Goal: Check status: Check status

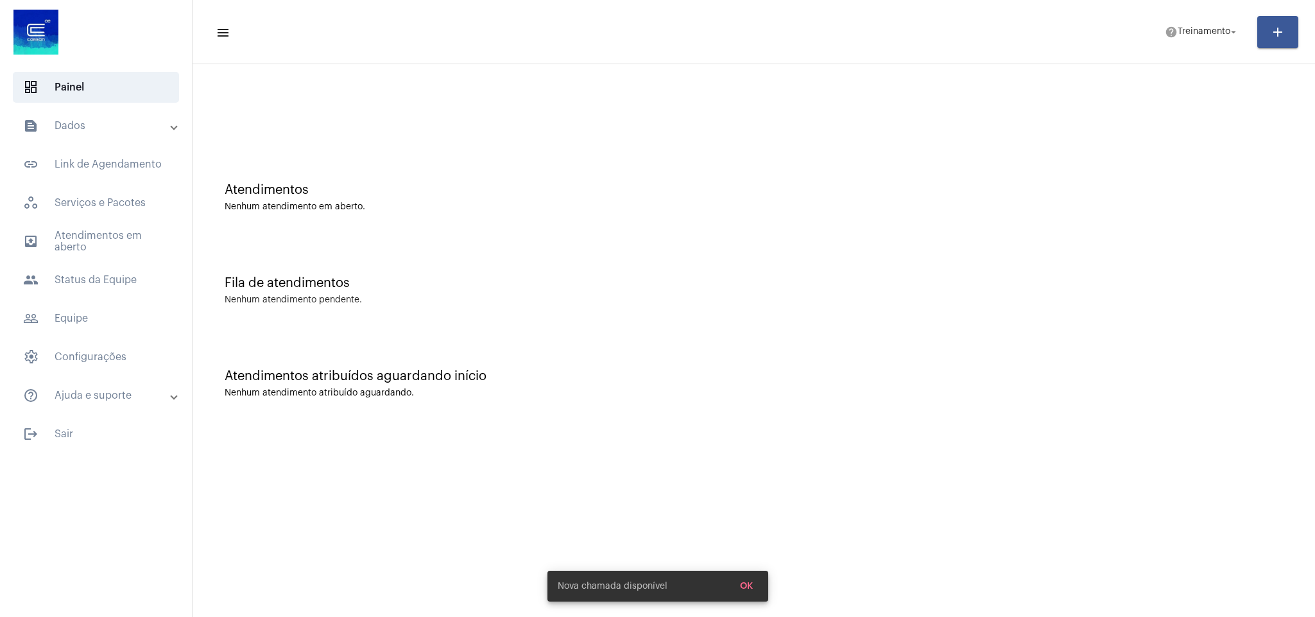
click at [596, 474] on mat-sidenav-content "menu help Treinamento arrow_drop_down add Atendimentos Nenhum atendimento em ab…" at bounding box center [754, 308] width 1123 height 617
click at [87, 278] on span "people Status da Equipe" at bounding box center [96, 279] width 166 height 31
